Goal: Use online tool/utility: Utilize a website feature to perform a specific function

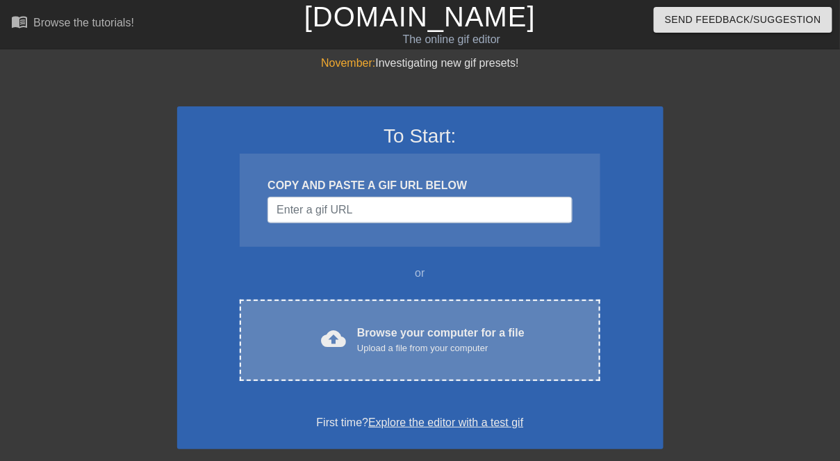
click at [373, 340] on div "Browse your computer for a file Upload a file from your computer" at bounding box center [440, 340] width 167 height 31
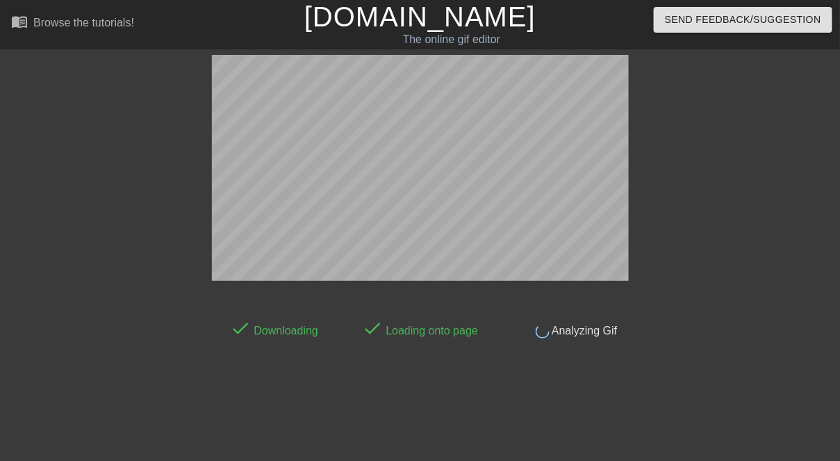
scroll to position [34, 0]
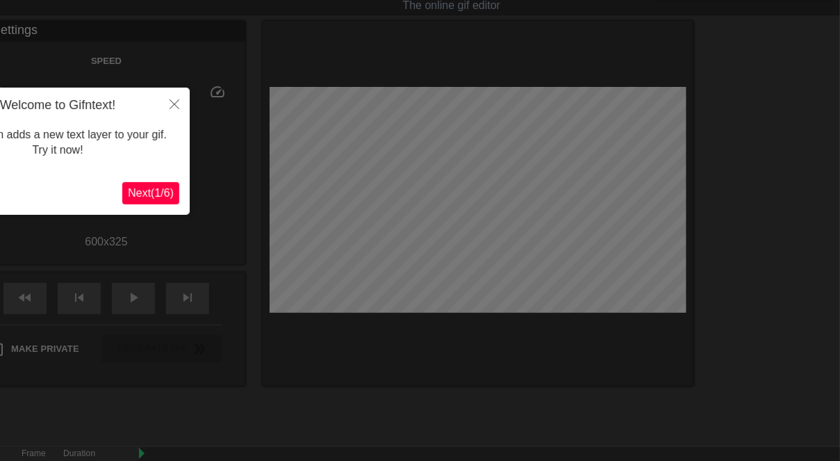
click at [154, 190] on span "Next ( 1 / 6 )" at bounding box center [151, 193] width 46 height 12
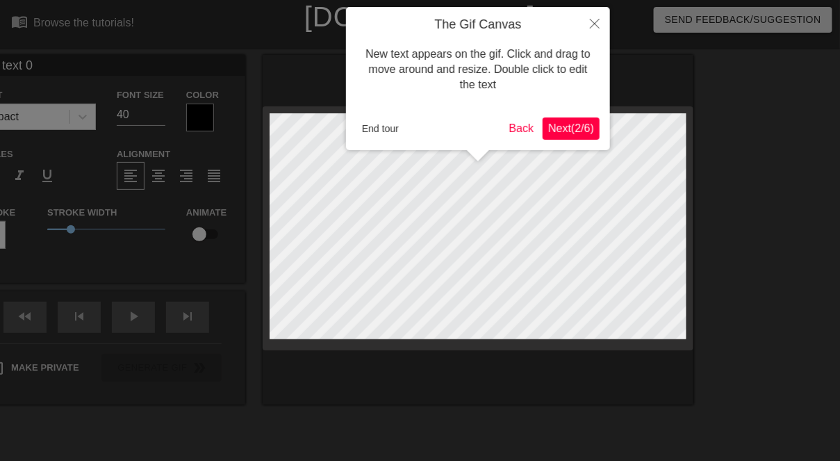
click at [564, 130] on span "Next ( 2 / 6 )" at bounding box center [571, 128] width 46 height 12
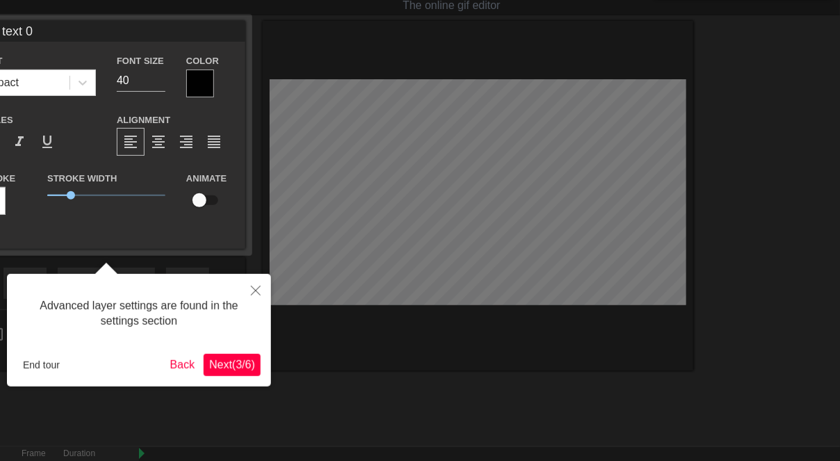
click at [230, 369] on span "Next ( 3 / 6 )" at bounding box center [232, 365] width 46 height 12
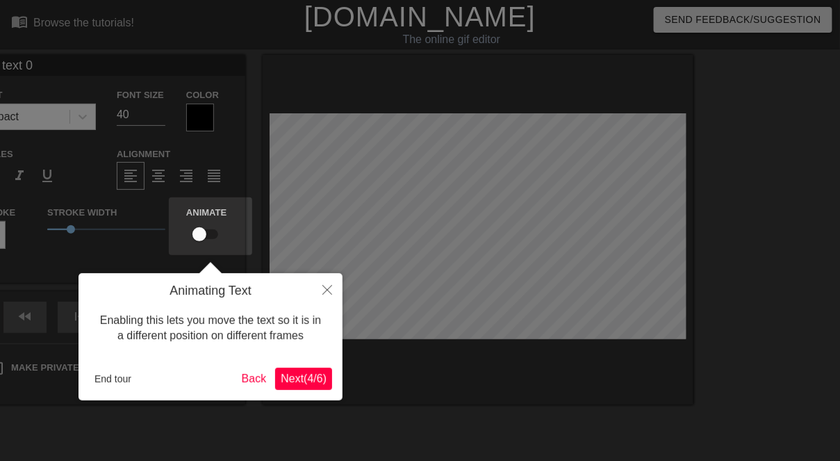
click at [298, 384] on span "Next ( 4 / 6 )" at bounding box center [304, 379] width 46 height 12
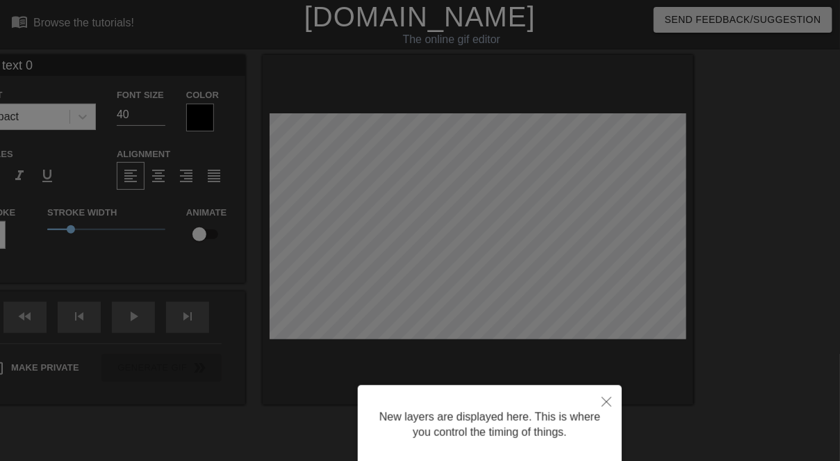
scroll to position [106, 0]
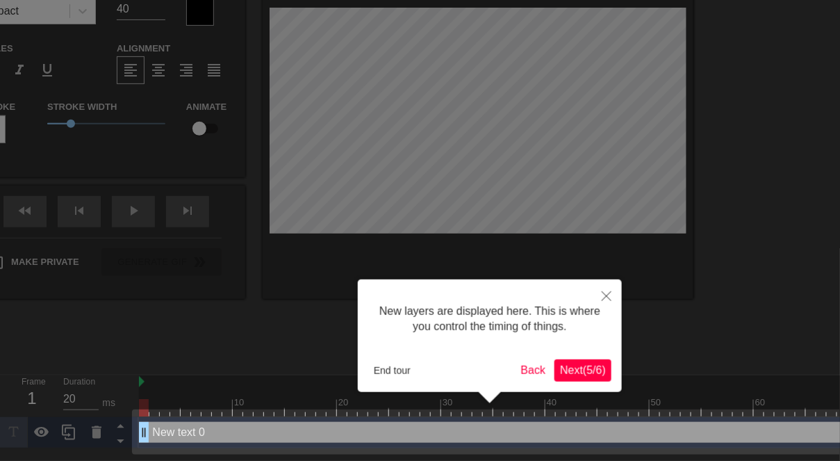
click at [581, 367] on span "Next ( 5 / 6 )" at bounding box center [583, 370] width 46 height 12
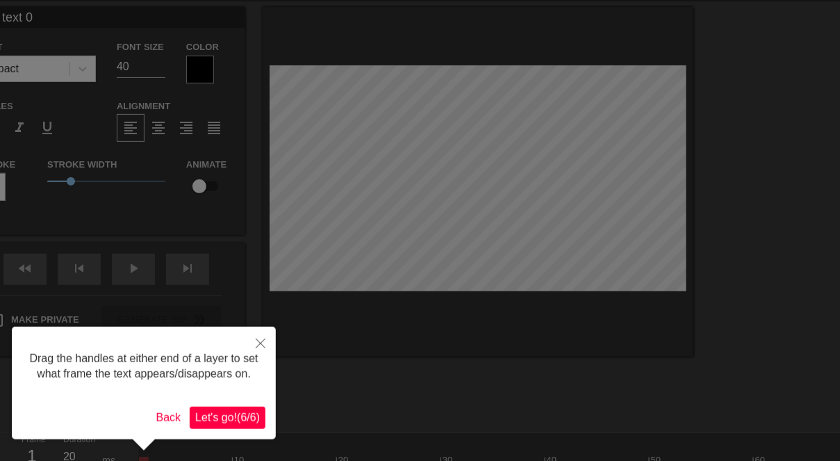
scroll to position [0, 0]
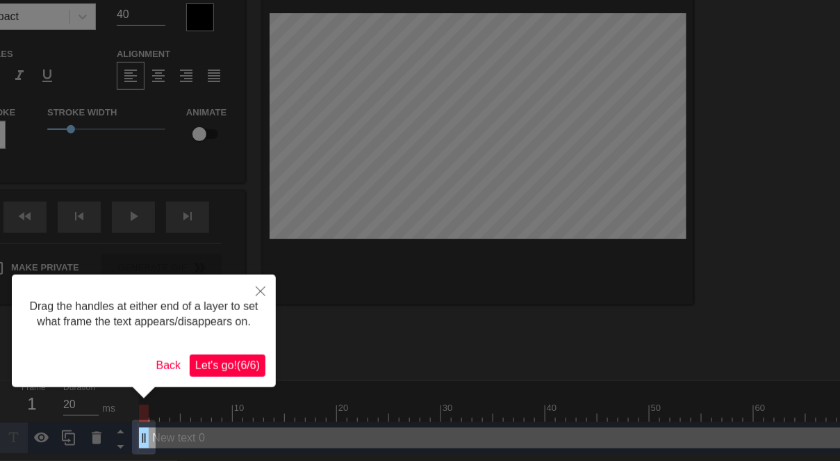
click at [225, 371] on span "Let's go! ( 6 / 6 )" at bounding box center [227, 365] width 65 height 12
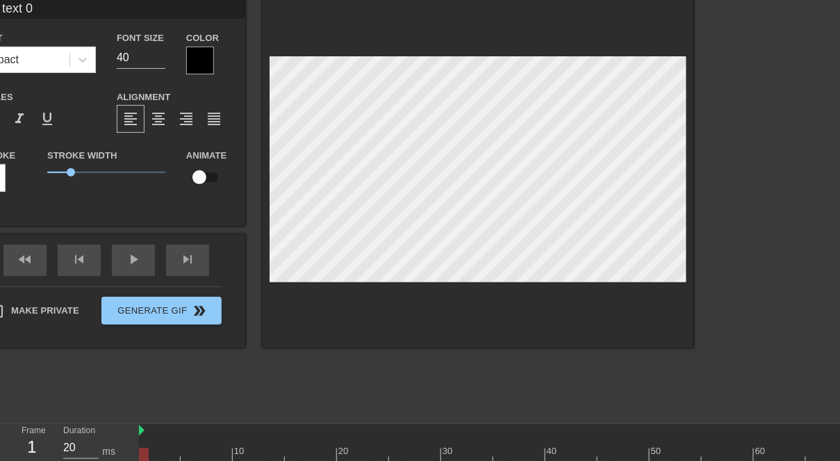
scroll to position [53, 0]
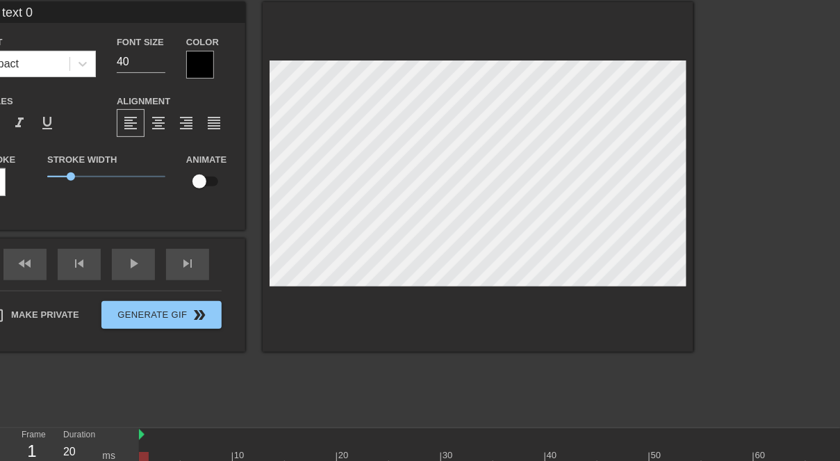
click at [196, 65] on div at bounding box center [200, 65] width 28 height 28
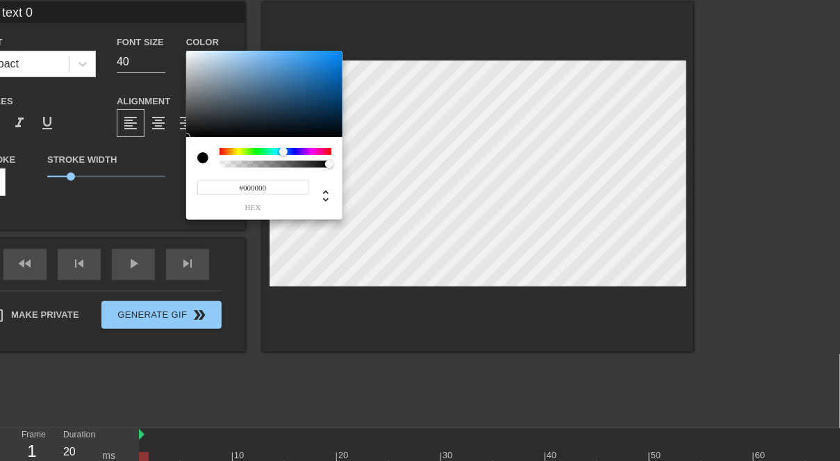
drag, startPoint x: 222, startPoint y: 149, endPoint x: 284, endPoint y: 153, distance: 61.3
click at [284, 153] on div at bounding box center [283, 151] width 8 height 8
click at [220, 164] on div at bounding box center [276, 164] width 112 height 7
click at [246, 150] on div at bounding box center [276, 151] width 112 height 7
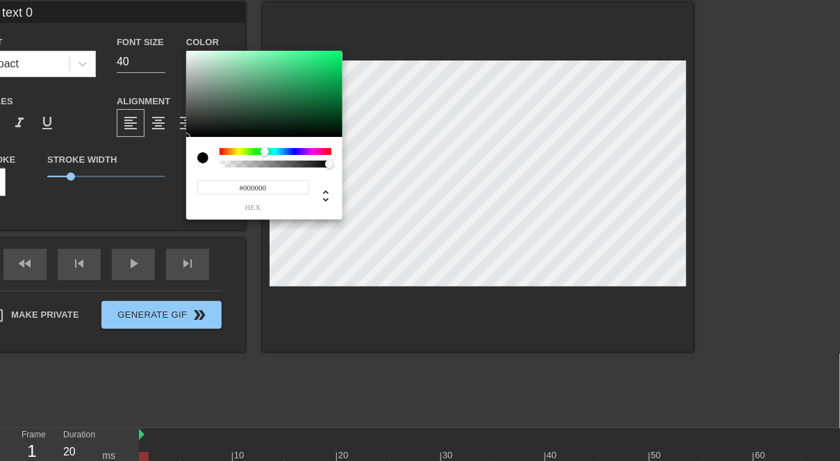
click at [265, 152] on div at bounding box center [276, 151] width 112 height 7
type input "#EFF3F0"
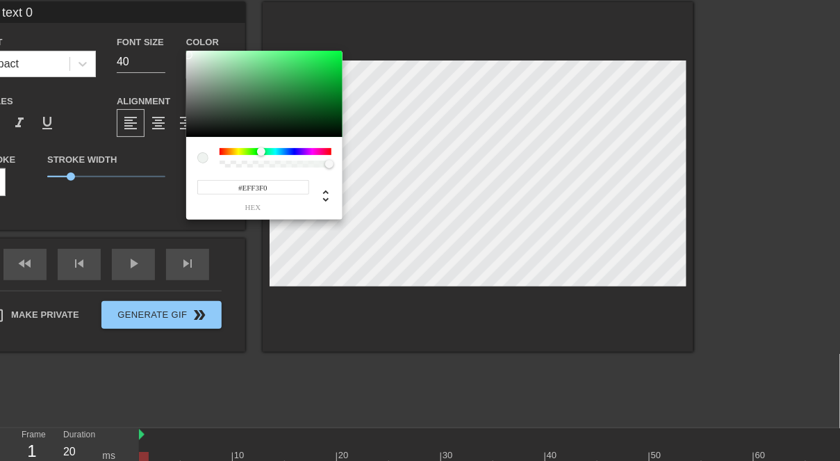
click at [188, 55] on div at bounding box center [264, 94] width 156 height 86
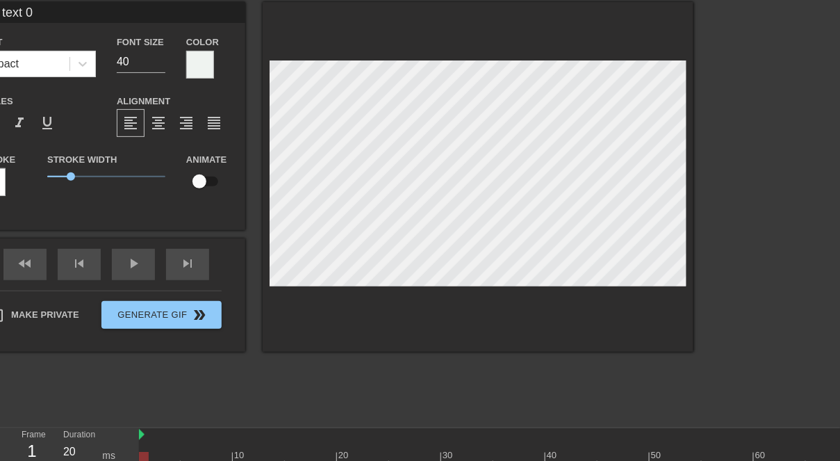
scroll to position [95, 0]
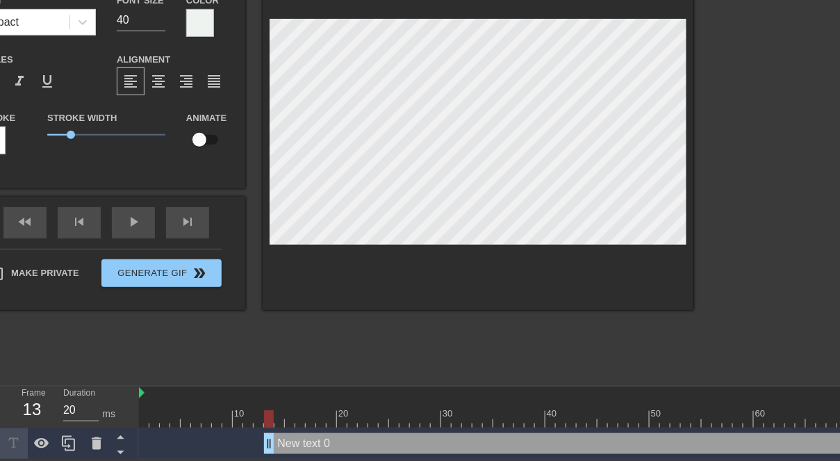
drag, startPoint x: 142, startPoint y: 441, endPoint x: 270, endPoint y: 443, distance: 127.9
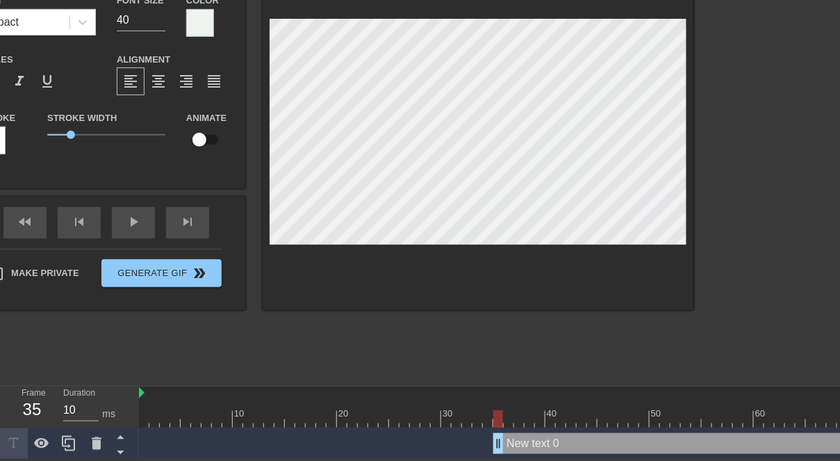
drag, startPoint x: 270, startPoint y: 443, endPoint x: 502, endPoint y: 436, distance: 231.5
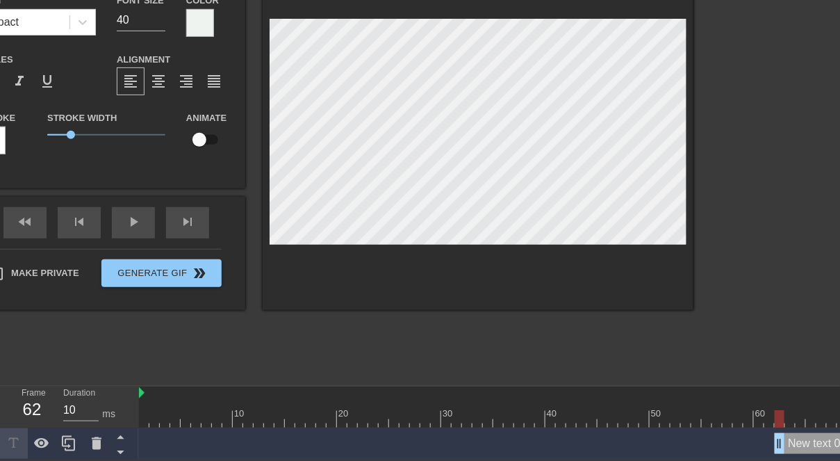
type input "20"
drag, startPoint x: 497, startPoint y: 445, endPoint x: 695, endPoint y: 423, distance: 199.3
click at [696, 423] on div "10 20 30 40 50 60 70 80 90 100 110 120 130 140 150 160" at bounding box center [489, 422] width 701 height 73
click at [745, 161] on div at bounding box center [814, 168] width 208 height 417
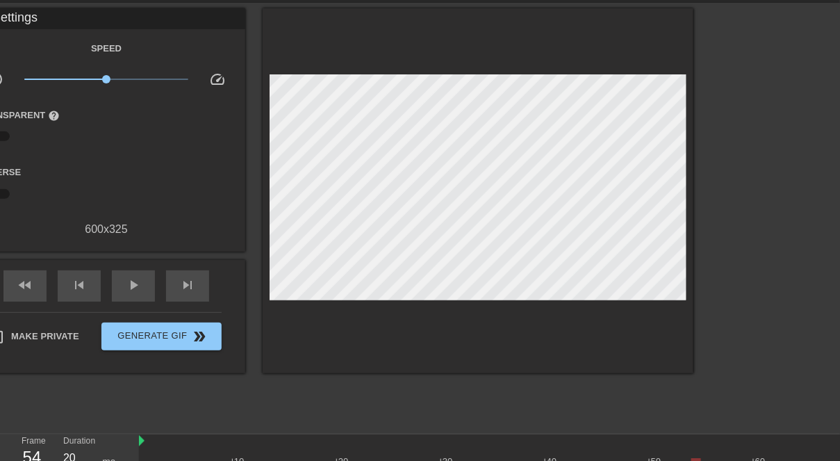
scroll to position [19, 0]
